Goal: Task Accomplishment & Management: Manage account settings

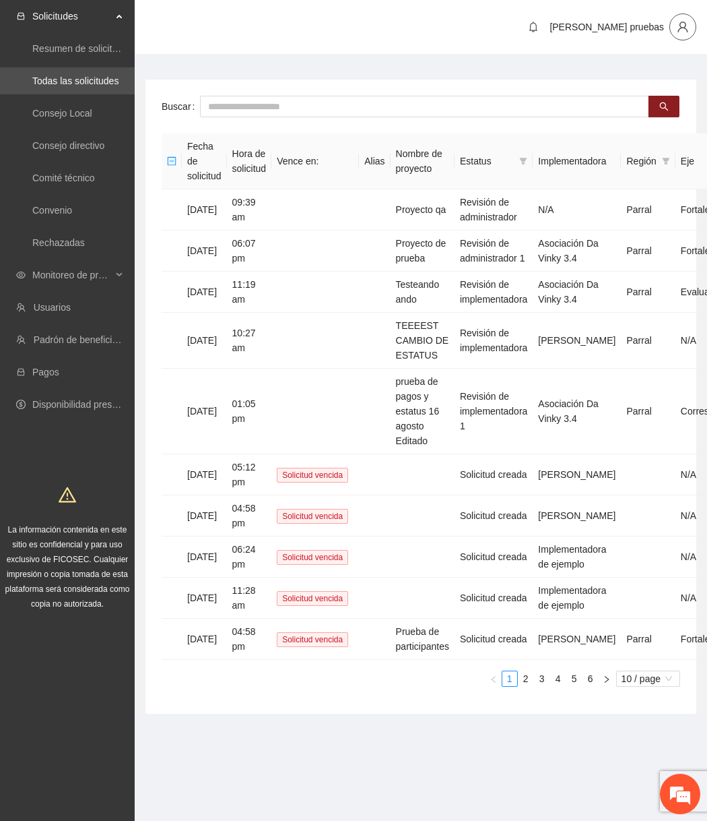
click at [688, 30] on icon "user" at bounding box center [683, 27] width 12 height 12
click at [686, 111] on span "Cerrar sesión" at bounding box center [696, 114] width 36 height 30
